Goal: Task Accomplishment & Management: Manage account settings

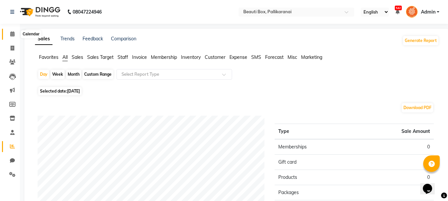
click at [10, 34] on icon at bounding box center [12, 33] width 4 height 5
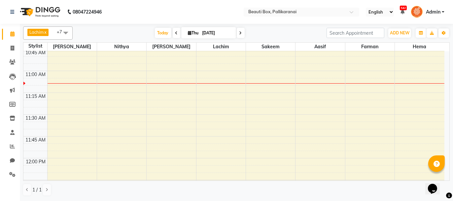
scroll to position [231, 0]
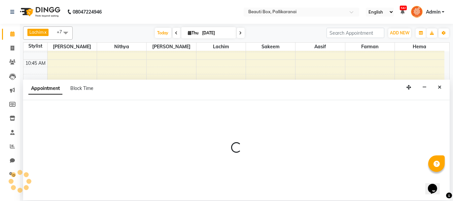
select select "86603"
select select "tentative"
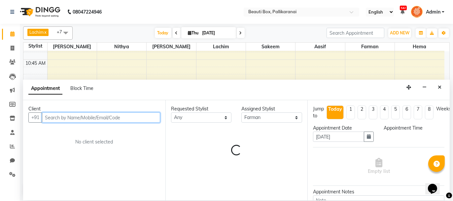
select select "660"
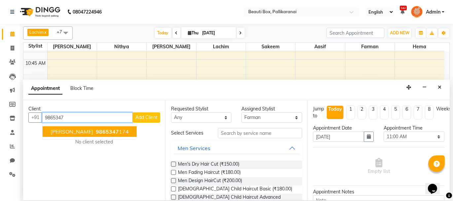
click at [96, 131] on span "9865347" at bounding box center [107, 131] width 23 height 7
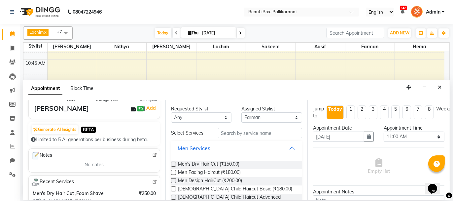
scroll to position [33, 0]
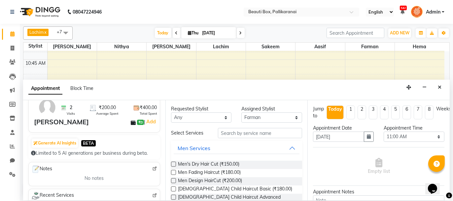
type input "9865347174"
click at [173, 162] on label at bounding box center [173, 163] width 5 height 5
click at [173, 162] on input "checkbox" at bounding box center [173, 164] width 4 height 4
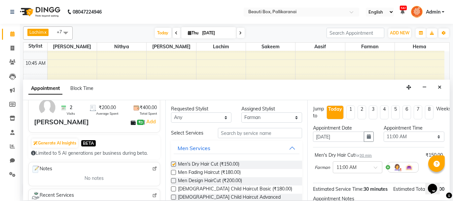
checkbox input "false"
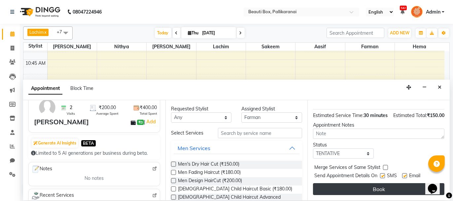
click at [403, 187] on button "Book" at bounding box center [378, 189] width 131 height 12
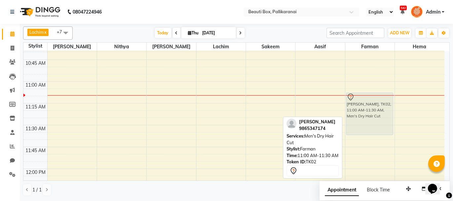
drag, startPoint x: 365, startPoint y: 82, endPoint x: 365, endPoint y: 98, distance: 15.5
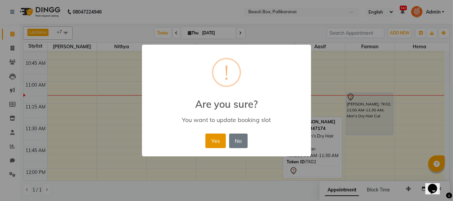
click at [220, 136] on button "Yes" at bounding box center [215, 140] width 20 height 15
